Goal: Task Accomplishment & Management: Use online tool/utility

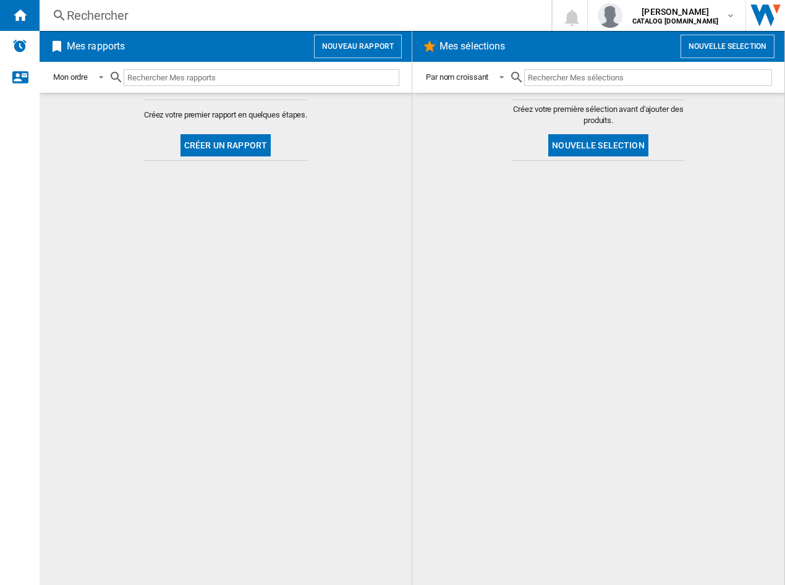
click at [214, 149] on button "Créer un rapport" at bounding box center [225, 145] width 90 height 22
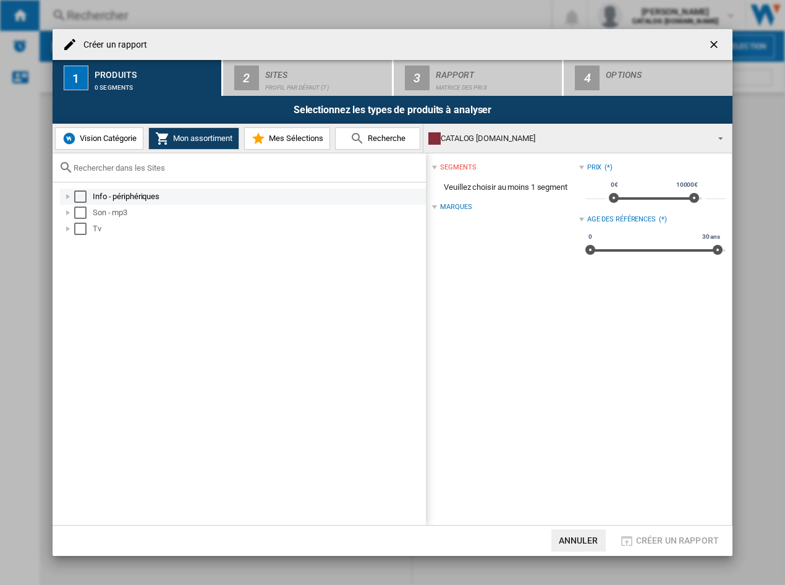
drag, startPoint x: 85, startPoint y: 197, endPoint x: 80, endPoint y: 209, distance: 13.1
click at [85, 198] on div "Select" at bounding box center [80, 196] width 12 height 12
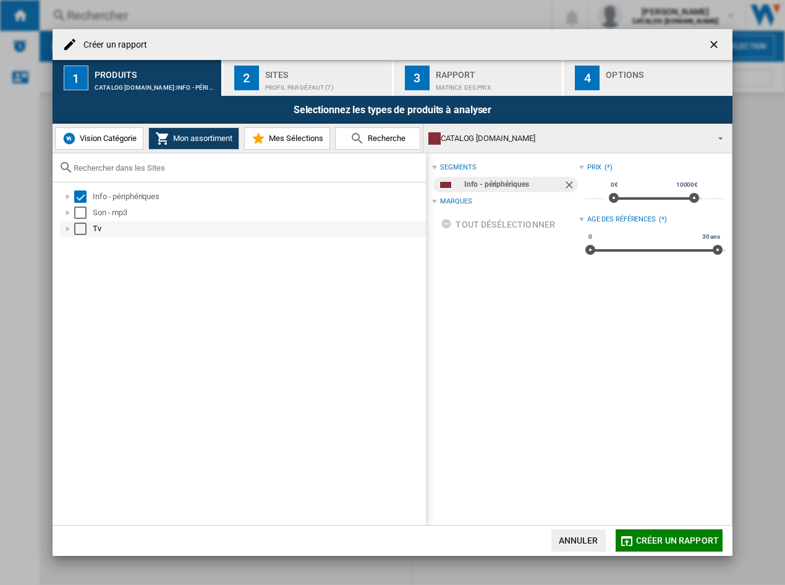
click at [81, 216] on div "Select" at bounding box center [80, 212] width 12 height 12
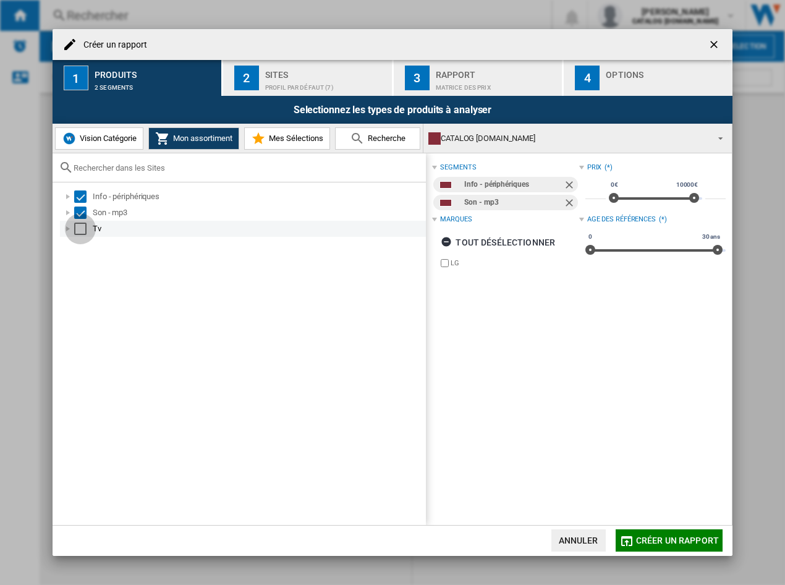
click at [77, 226] on div "Select" at bounding box center [80, 228] width 12 height 12
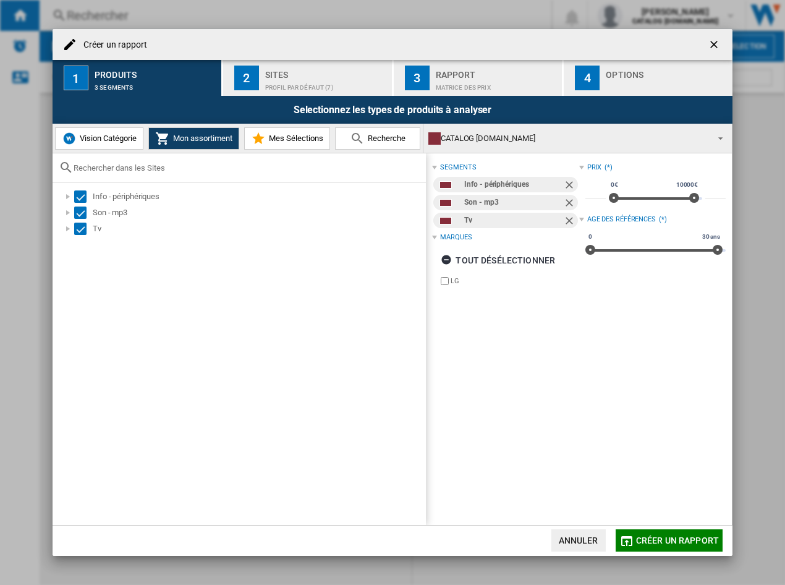
click at [309, 83] on div "Profil par défaut (7)" at bounding box center [326, 84] width 122 height 13
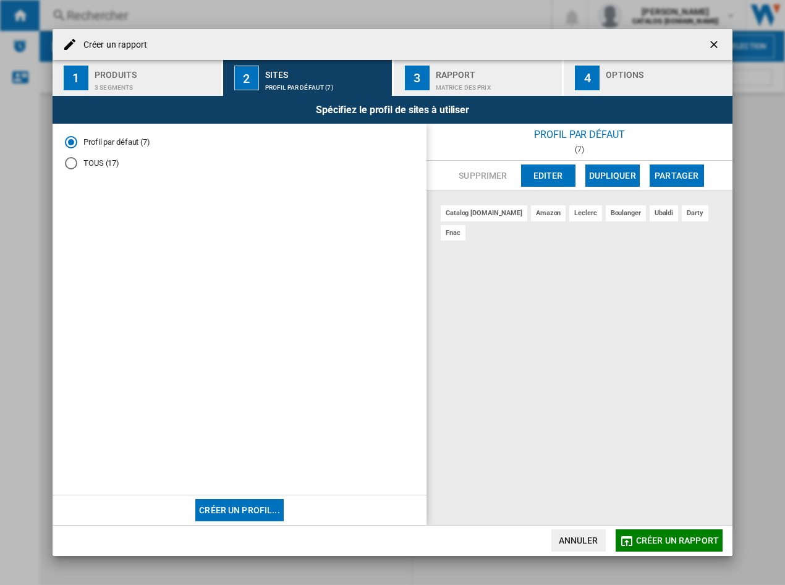
click at [437, 75] on div "Rapport" at bounding box center [497, 71] width 122 height 13
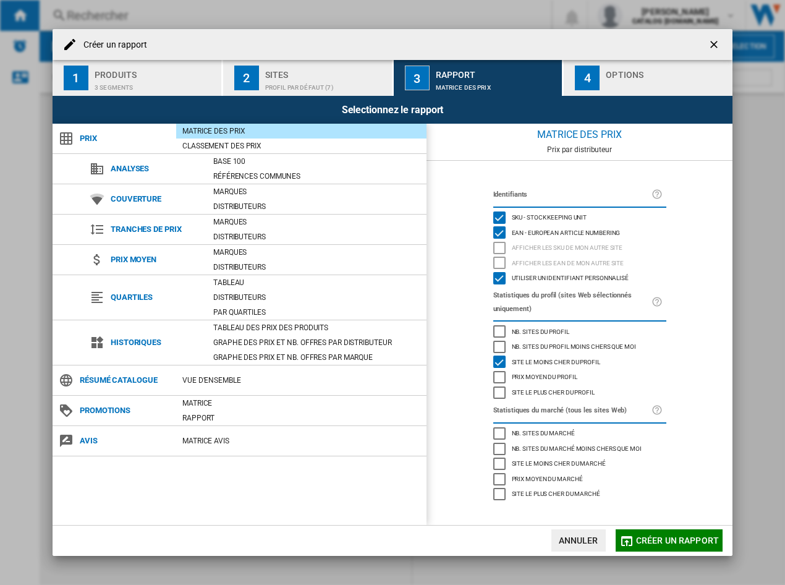
click at [602, 74] on button "4 Options" at bounding box center [647, 78] width 169 height 36
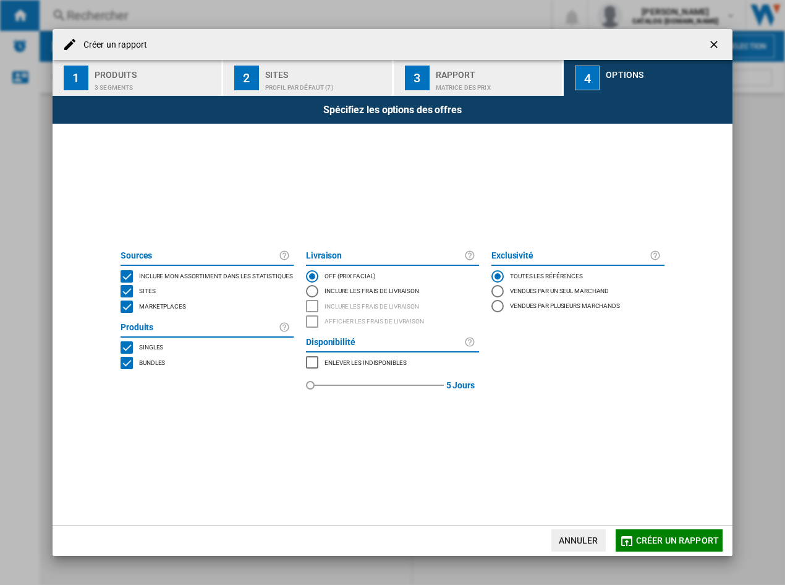
click at [155, 303] on span "Marketplaces" at bounding box center [162, 305] width 47 height 9
click at [659, 544] on span "Créer un rapport" at bounding box center [677, 540] width 83 height 10
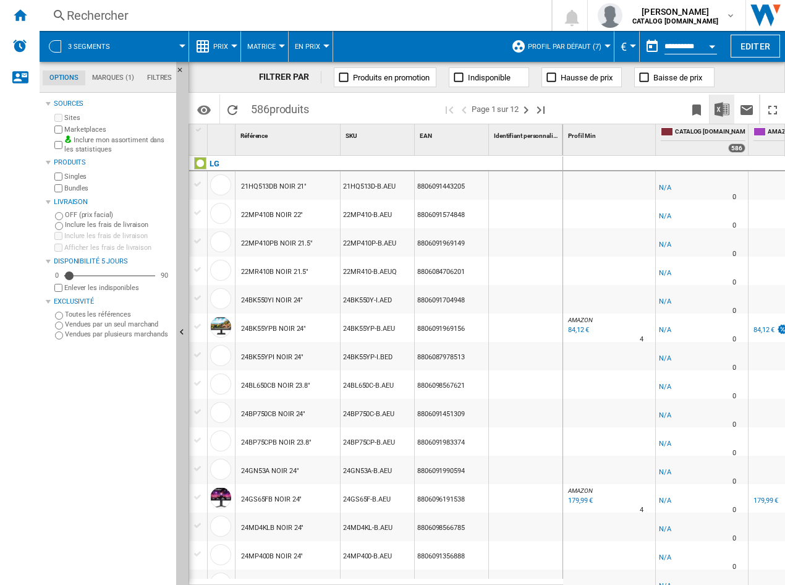
click at [721, 106] on img "Télécharger au format Excel" at bounding box center [721, 109] width 15 height 15
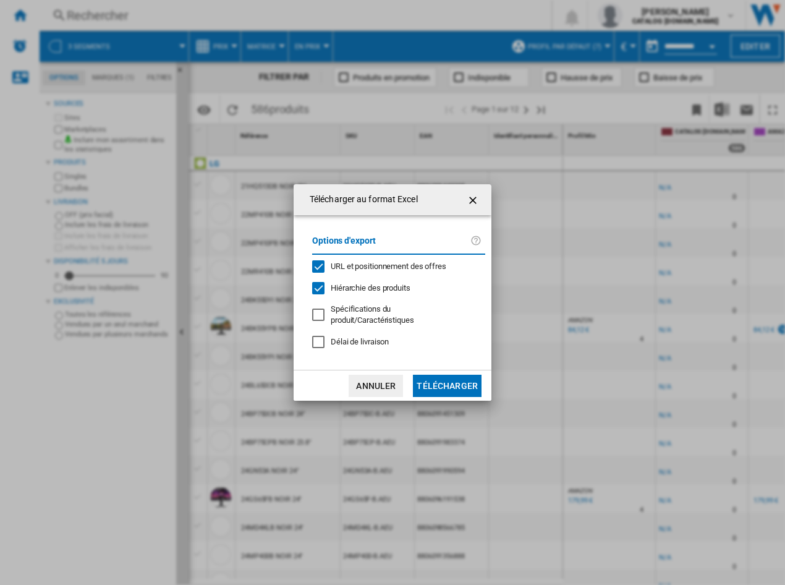
click at [438, 384] on button "Télécharger" at bounding box center [447, 385] width 69 height 22
